Goal: Task Accomplishment & Management: Use online tool/utility

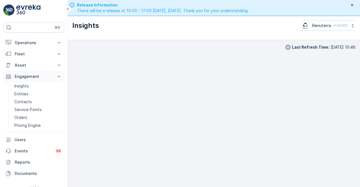
scroll to position [16, 0]
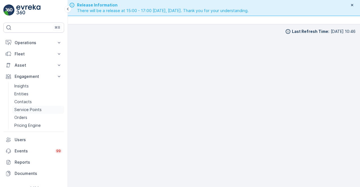
click at [24, 110] on p "Service Points" at bounding box center [27, 110] width 27 height 6
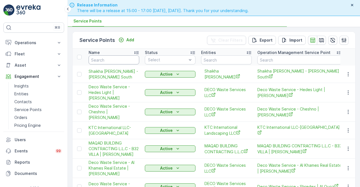
click at [107, 62] on input "text" at bounding box center [114, 59] width 51 height 9
type input "emrill"
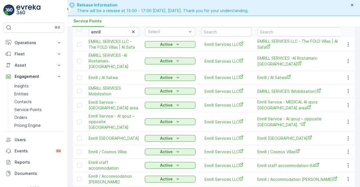
scroll to position [84, 0]
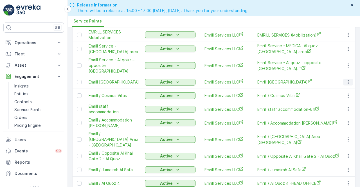
click at [345, 79] on icon "button" at bounding box center [348, 82] width 6 height 6
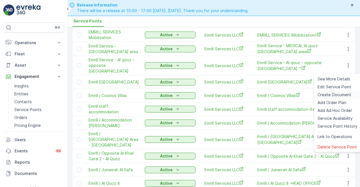
click at [326, 95] on span "Create Document" at bounding box center [335, 95] width 34 height 6
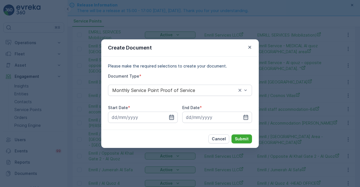
click at [169, 116] on icon "button" at bounding box center [171, 116] width 5 height 5
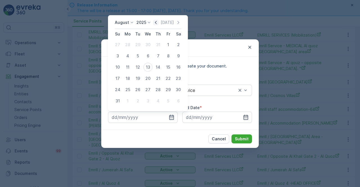
click at [158, 22] on icon "button" at bounding box center [156, 23] width 6 height 6
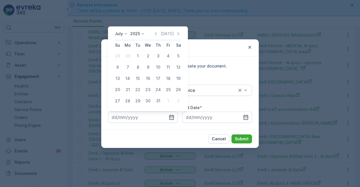
drag, startPoint x: 138, startPoint y: 58, endPoint x: 164, endPoint y: 71, distance: 29.4
click at [138, 57] on div "1" at bounding box center [137, 55] width 9 height 9
type input "[DATE]"
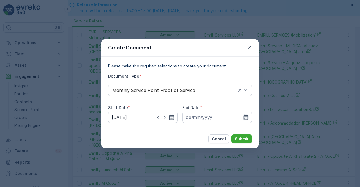
click at [244, 116] on div at bounding box center [217, 117] width 70 height 11
click at [244, 116] on icon "button" at bounding box center [246, 117] width 6 height 6
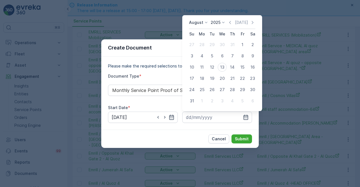
click at [233, 26] on div "[DATE] [DATE]" at bounding box center [222, 24] width 66 height 9
click at [233, 23] on icon "button" at bounding box center [230, 23] width 6 height 6
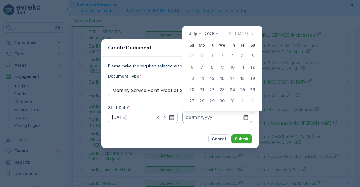
drag, startPoint x: 234, startPoint y: 100, endPoint x: 236, endPoint y: 121, distance: 20.6
click at [234, 101] on div "31" at bounding box center [232, 100] width 9 height 9
type input "[DATE]"
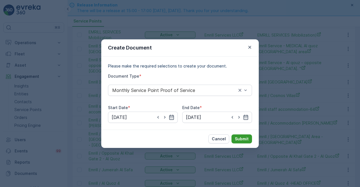
click at [243, 138] on p "Submit" at bounding box center [242, 139] width 14 height 6
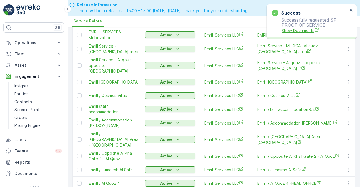
click at [298, 28] on span "Show Documents" at bounding box center [315, 31] width 66 height 6
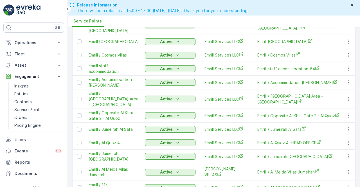
scroll to position [113, 0]
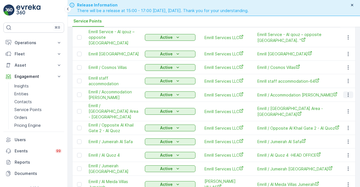
click at [346, 92] on icon "button" at bounding box center [348, 95] width 6 height 6
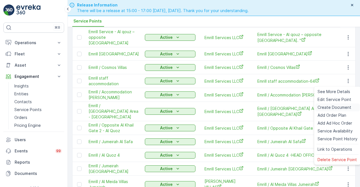
click at [327, 108] on span "Create Document" at bounding box center [335, 108] width 34 height 6
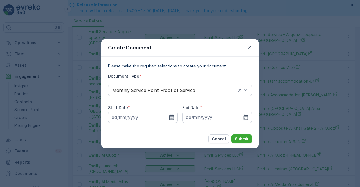
drag, startPoint x: 174, startPoint y: 116, endPoint x: 170, endPoint y: 114, distance: 4.0
click at [174, 117] on icon "button" at bounding box center [172, 117] width 6 height 6
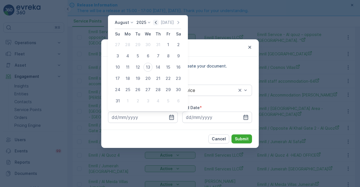
click at [157, 23] on icon "button" at bounding box center [156, 22] width 2 height 3
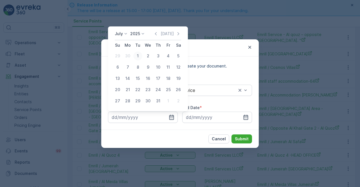
click at [134, 56] on div "1" at bounding box center [137, 55] width 9 height 9
type input "[DATE]"
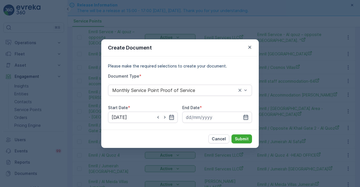
click at [247, 117] on icon "button" at bounding box center [246, 116] width 5 height 5
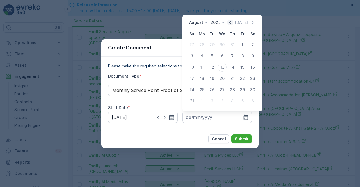
click at [232, 22] on icon "button" at bounding box center [230, 23] width 6 height 6
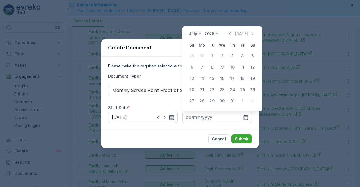
drag, startPoint x: 232, startPoint y: 101, endPoint x: 236, endPoint y: 104, distance: 4.7
click at [233, 101] on div "31" at bounding box center [232, 100] width 9 height 9
type input "[DATE]"
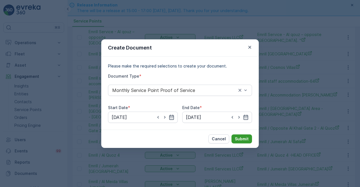
click at [246, 138] on p "Submit" at bounding box center [242, 139] width 14 height 6
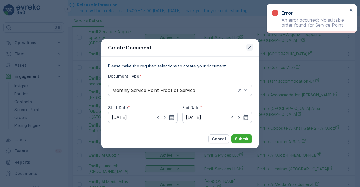
click at [250, 46] on icon "button" at bounding box center [249, 47] width 3 height 3
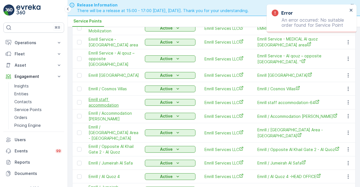
scroll to position [84, 0]
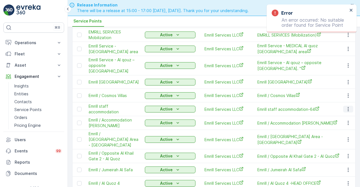
click at [348, 106] on icon "button" at bounding box center [348, 109] width 6 height 6
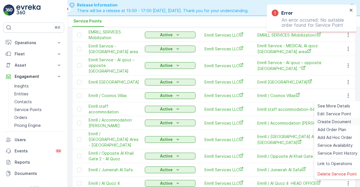
click at [327, 122] on span "Create Document" at bounding box center [335, 122] width 34 height 6
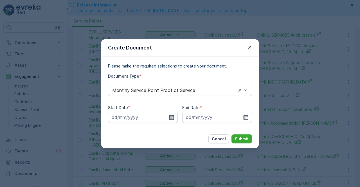
click at [171, 118] on icon "button" at bounding box center [172, 117] width 6 height 6
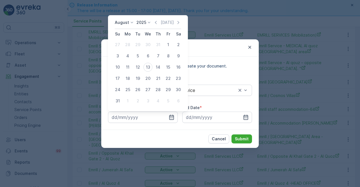
click at [157, 24] on icon "button" at bounding box center [156, 23] width 6 height 6
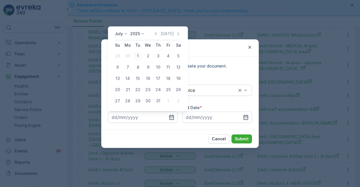
click at [139, 55] on div "1" at bounding box center [137, 55] width 9 height 9
type input "[DATE]"
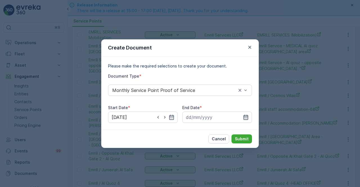
click at [247, 116] on icon "button" at bounding box center [246, 117] width 6 height 6
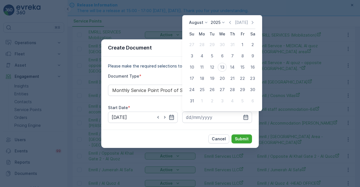
drag, startPoint x: 233, startPoint y: 23, endPoint x: 230, endPoint y: 28, distance: 5.2
click at [233, 23] on icon "button" at bounding box center [230, 23] width 6 height 6
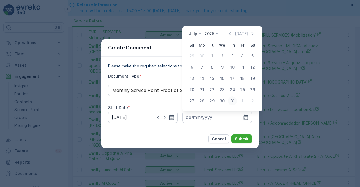
click at [231, 102] on div "31" at bounding box center [232, 100] width 9 height 9
type input "[DATE]"
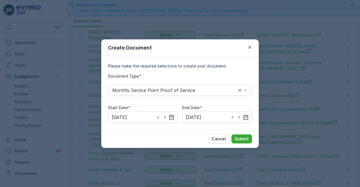
click at [240, 146] on div "Cancel Submit" at bounding box center [180, 139] width 158 height 18
click at [239, 140] on p "Submit" at bounding box center [242, 139] width 14 height 6
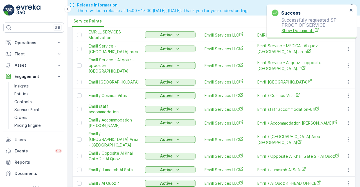
click at [298, 30] on span "Show Documents" at bounding box center [315, 31] width 66 height 6
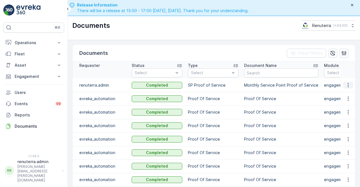
click at [344, 84] on button "button" at bounding box center [348, 85] width 10 height 7
click at [345, 91] on span "See Details" at bounding box center [347, 93] width 22 height 6
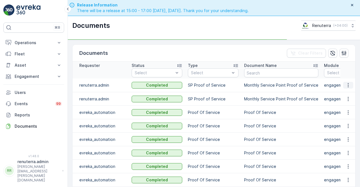
click at [347, 84] on icon "button" at bounding box center [348, 85] width 6 height 6
click at [345, 93] on td at bounding box center [347, 99] width 15 height 14
click at [347, 85] on icon "button" at bounding box center [348, 85] width 6 height 6
click at [345, 94] on span "See Details" at bounding box center [347, 93] width 22 height 6
